Goal: Transaction & Acquisition: Purchase product/service

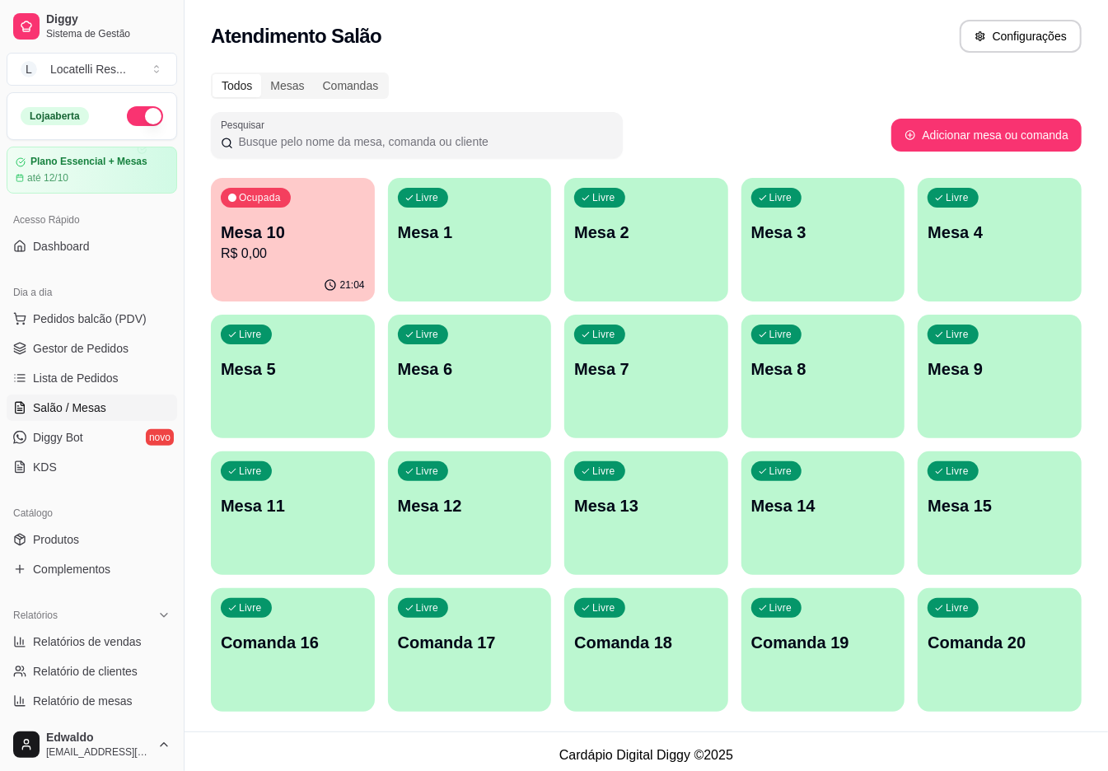
click at [826, 242] on p "Mesa 3" at bounding box center [823, 232] width 144 height 23
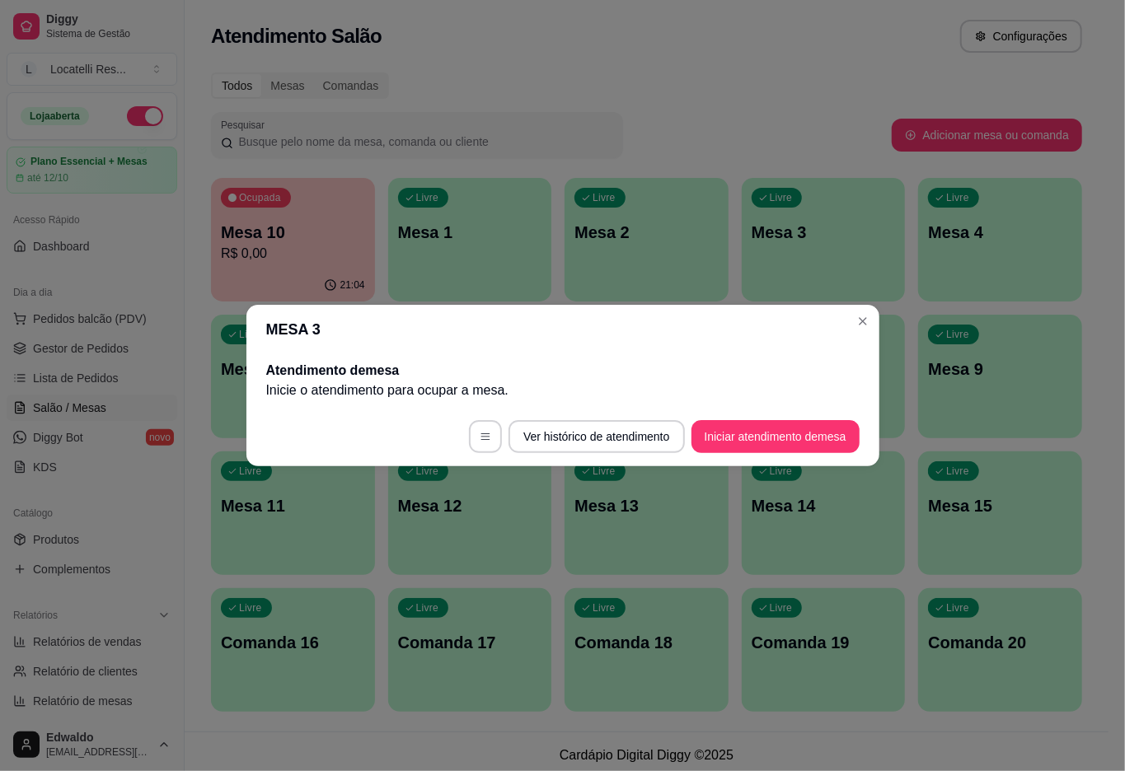
drag, startPoint x: 855, startPoint y: 399, endPoint x: 829, endPoint y: 424, distance: 36.1
click at [849, 409] on section "MESA 3 Atendimento de mesa Inicie o atendimento para ocupar a mesa . Ver histór…" at bounding box center [562, 385] width 633 height 161
click at [827, 426] on button "Iniciar atendimento de mesa" at bounding box center [775, 436] width 168 height 33
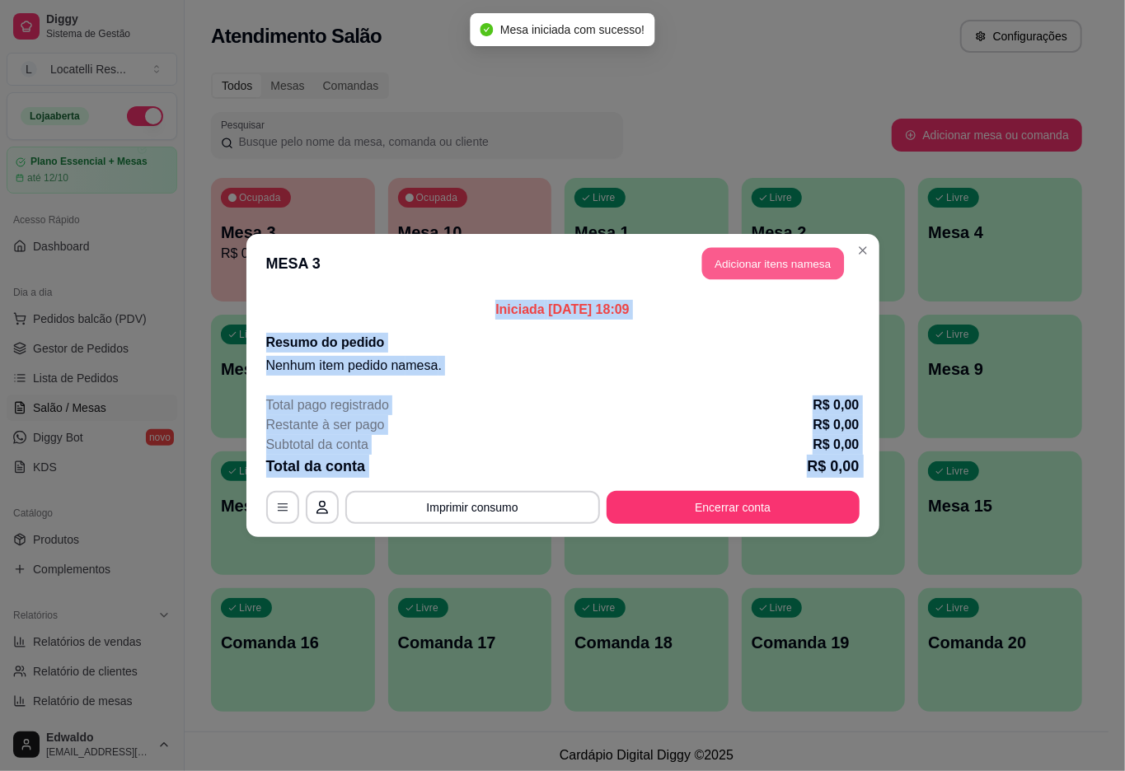
click at [713, 258] on button "Adicionar itens na mesa" at bounding box center [773, 264] width 142 height 32
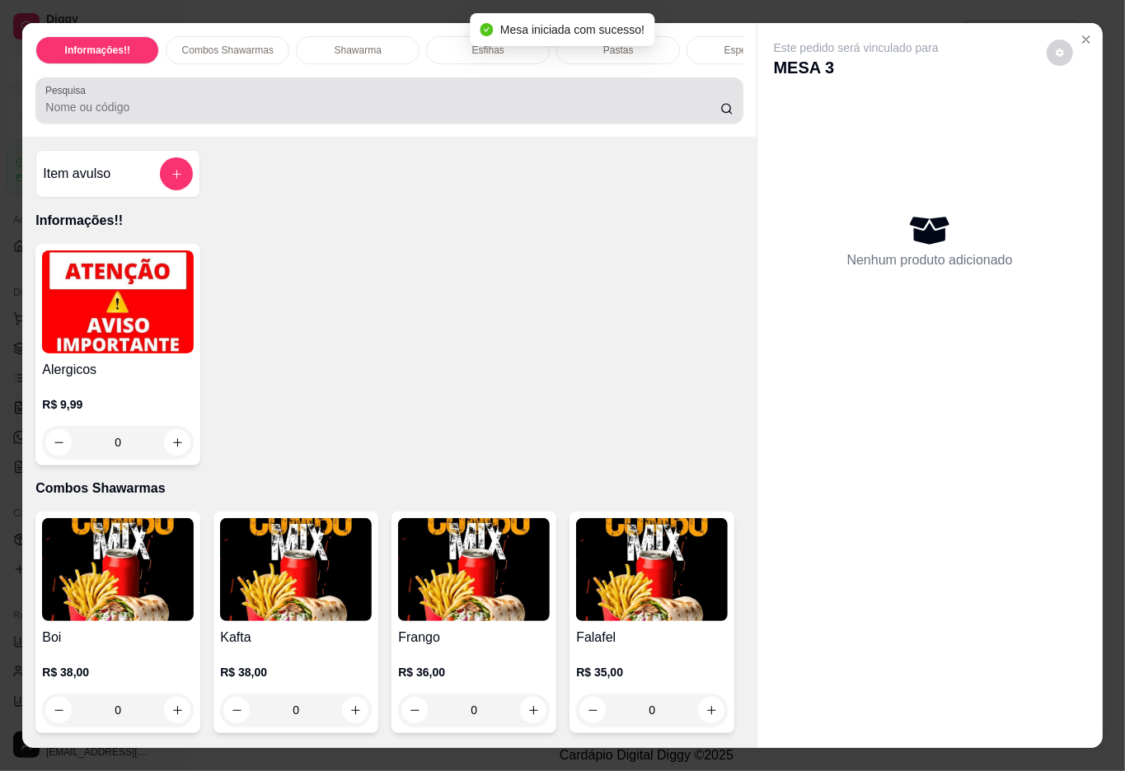
click at [135, 110] on input "Pesquisa" at bounding box center [382, 107] width 675 height 16
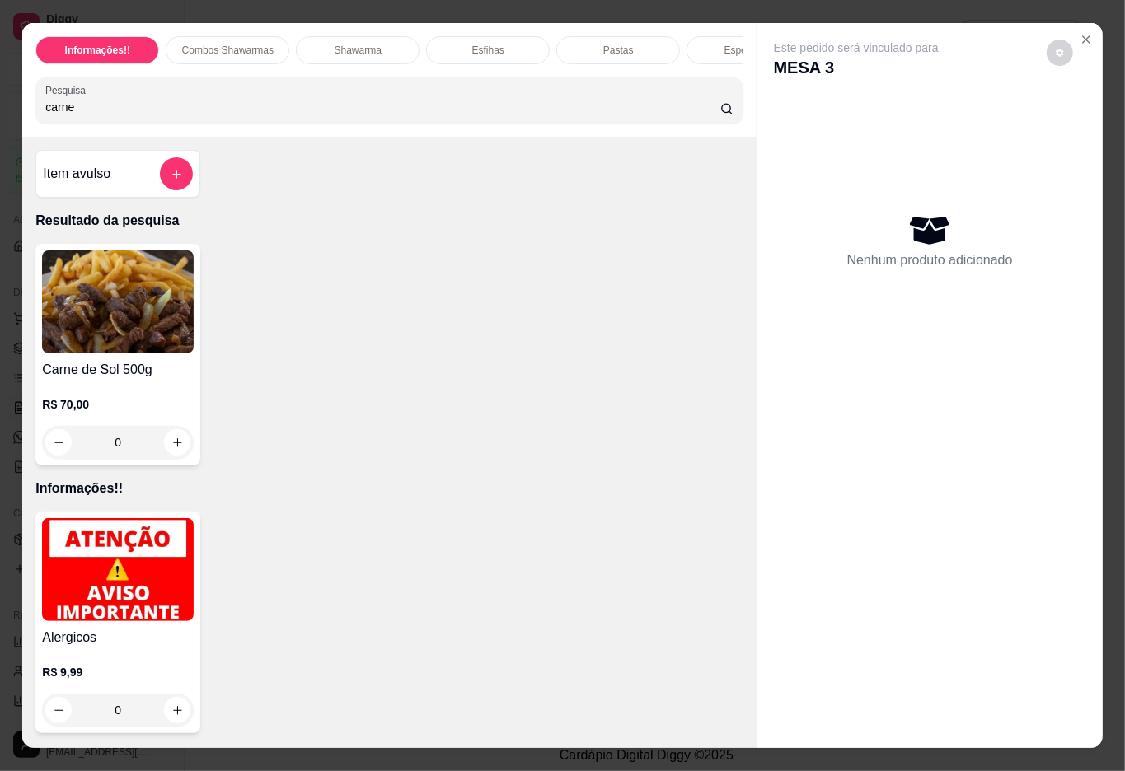
click at [168, 442] on div "0" at bounding box center [118, 442] width 152 height 33
click at [175, 449] on div "0" at bounding box center [118, 442] width 152 height 33
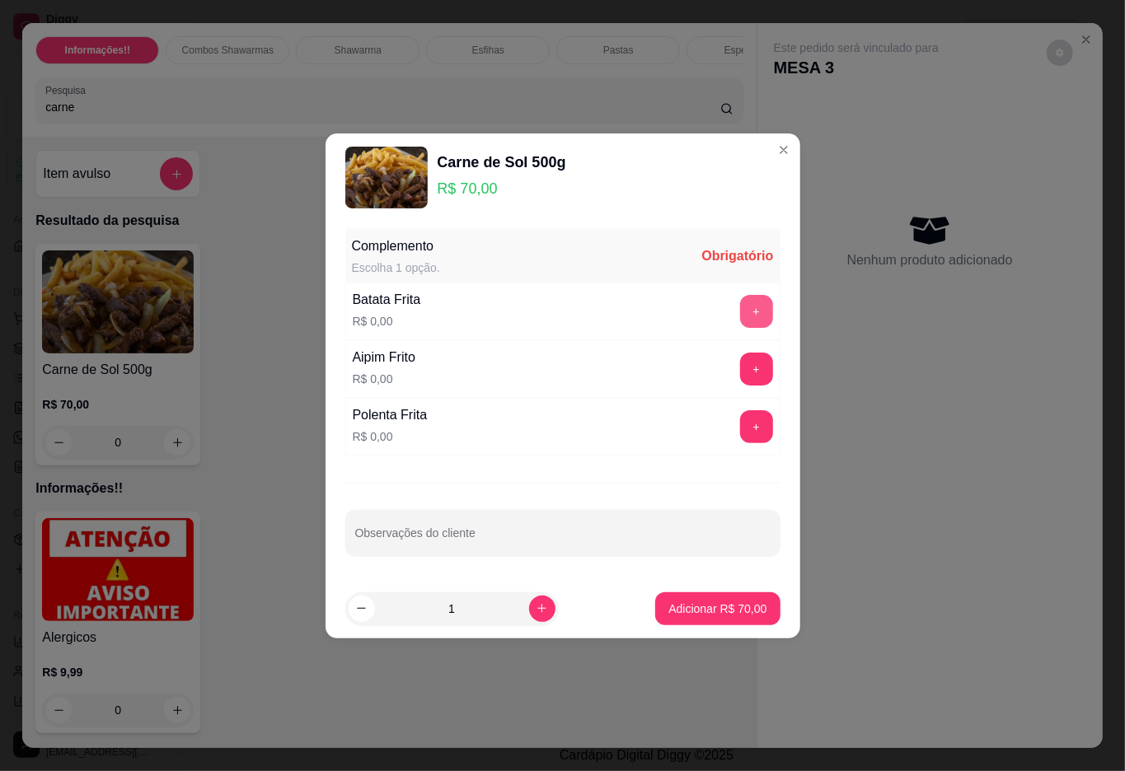
click at [745, 307] on button "+" at bounding box center [756, 311] width 33 height 33
click at [670, 311] on button "-" at bounding box center [683, 311] width 33 height 33
click at [750, 374] on button "+" at bounding box center [756, 369] width 33 height 33
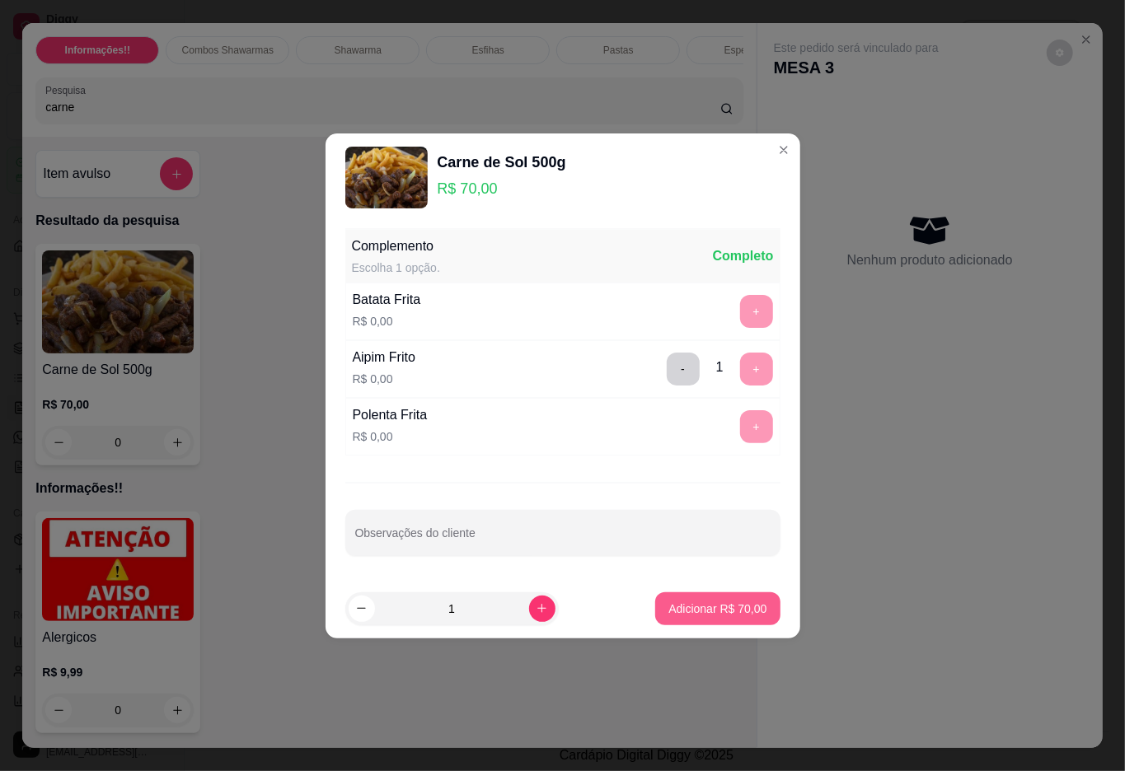
click at [726, 617] on button "Adicionar R$ 70,00" at bounding box center [717, 608] width 124 height 33
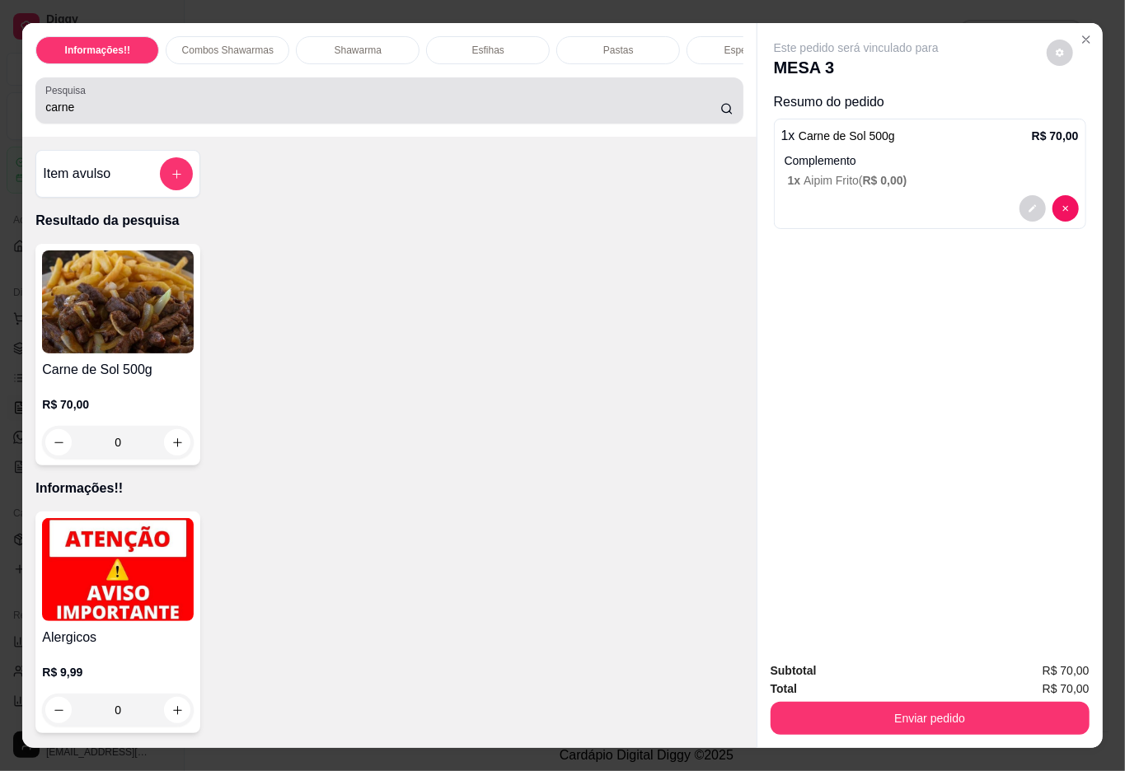
click at [160, 109] on input "carne" at bounding box center [382, 107] width 675 height 16
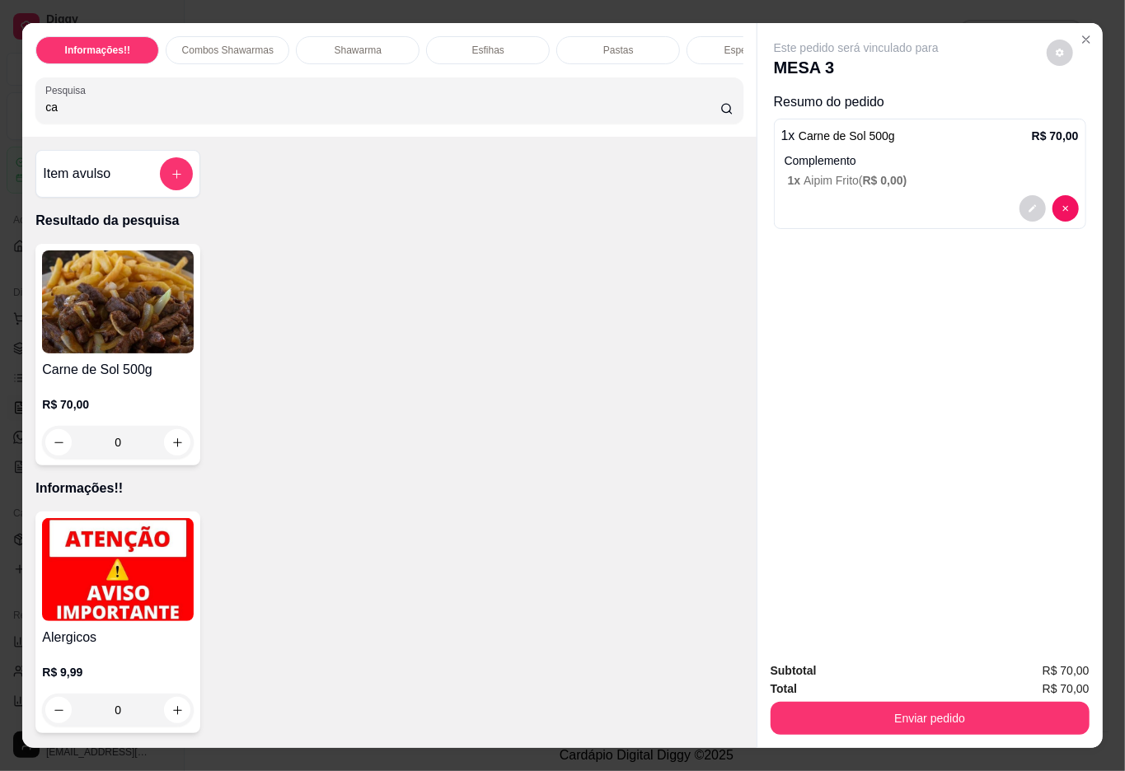
type input "c"
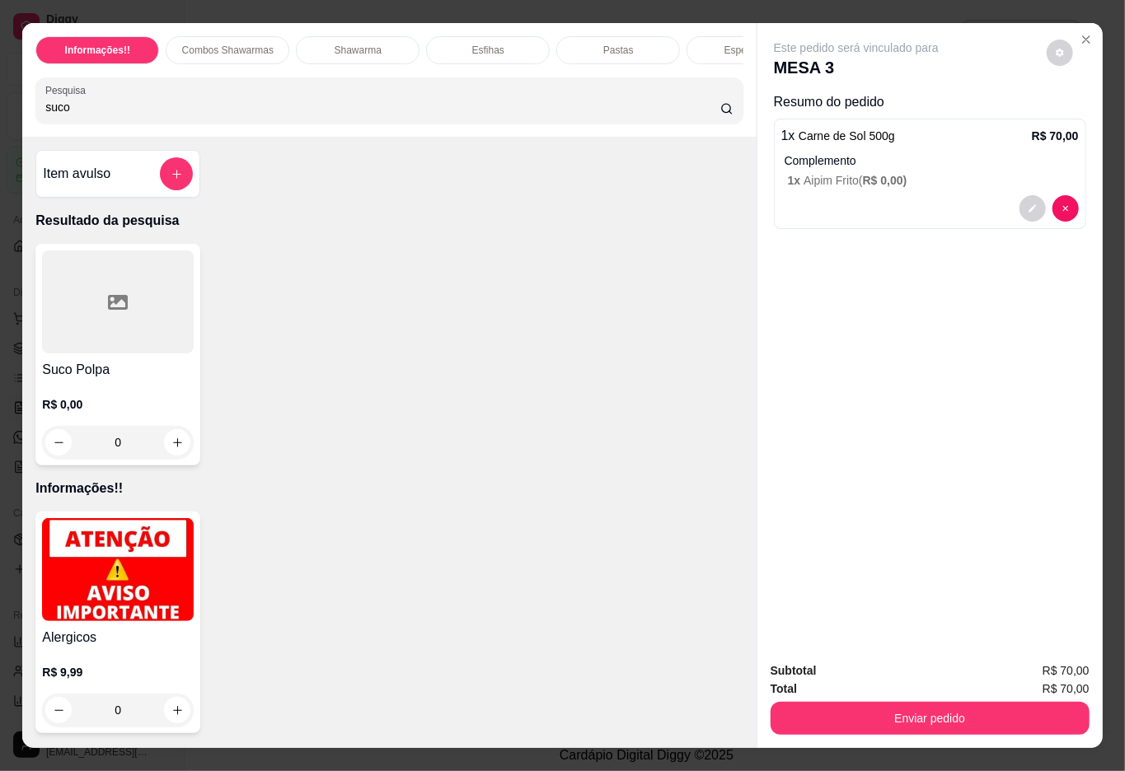
type input "suco"
click at [145, 377] on h4 "Suco Polpa" at bounding box center [118, 370] width 152 height 20
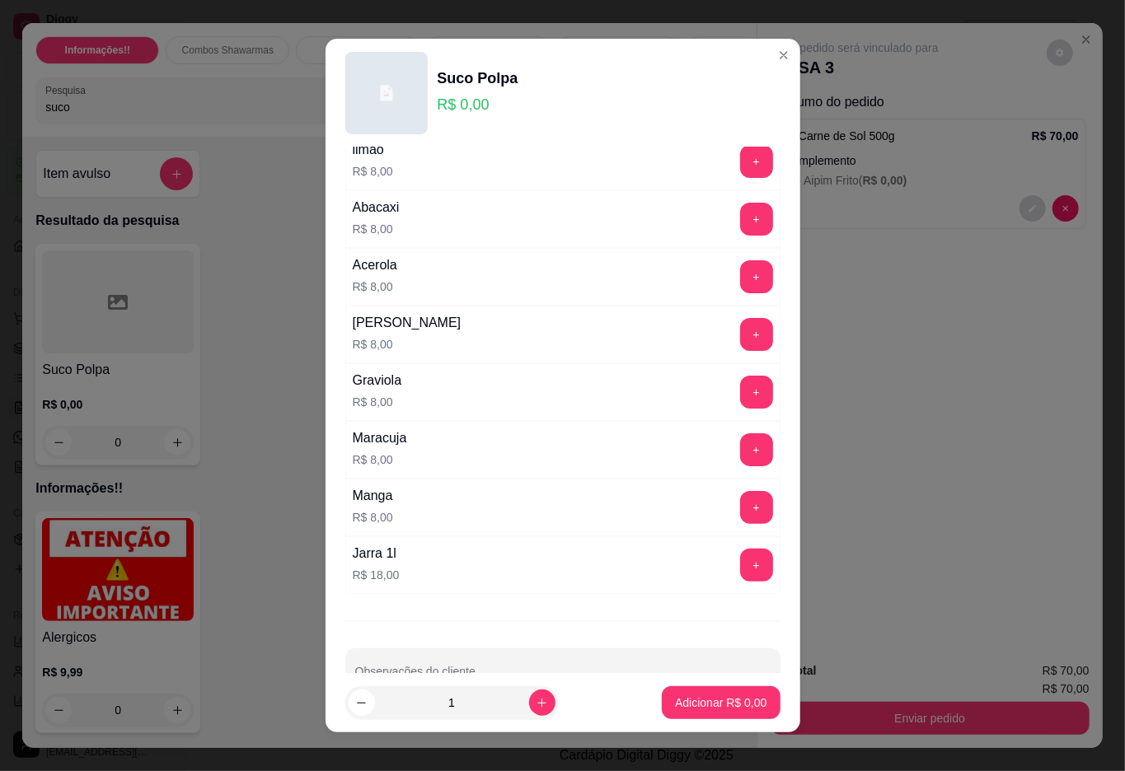
scroll to position [125, 0]
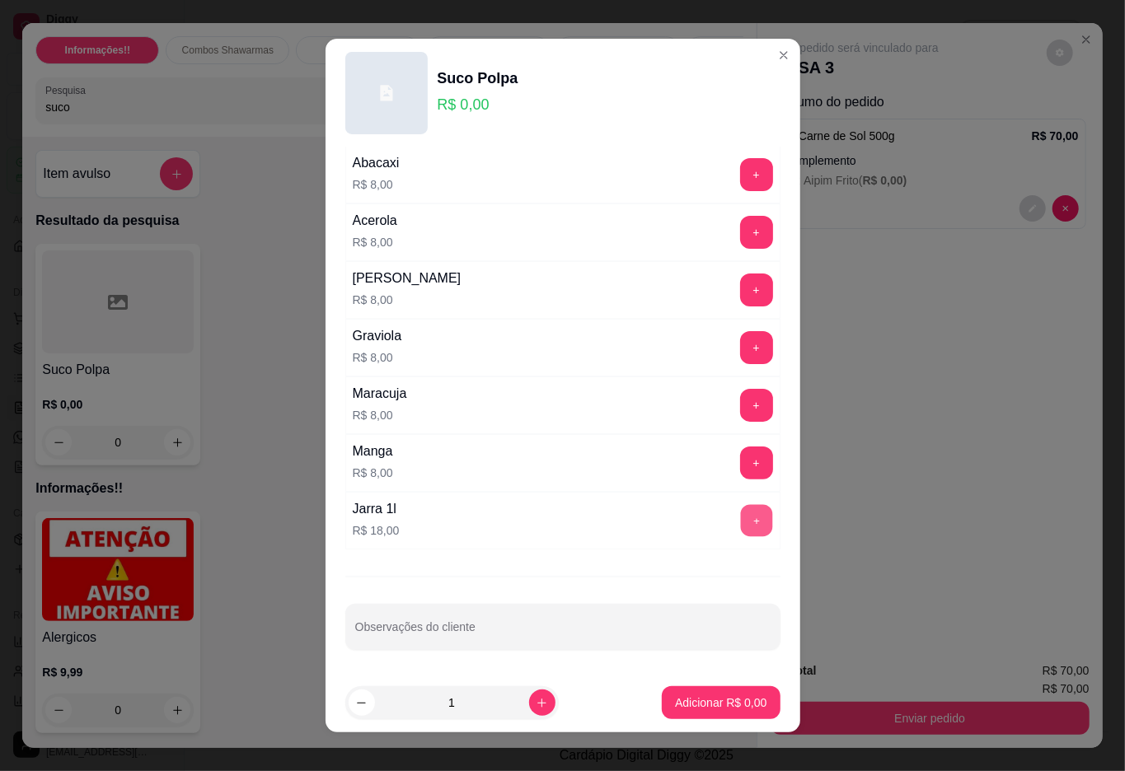
click at [740, 529] on button "+" at bounding box center [756, 520] width 32 height 32
click at [740, 529] on button "+" at bounding box center [756, 520] width 33 height 33
click at [695, 693] on button "Adicionar R$ 36,00" at bounding box center [717, 702] width 124 height 33
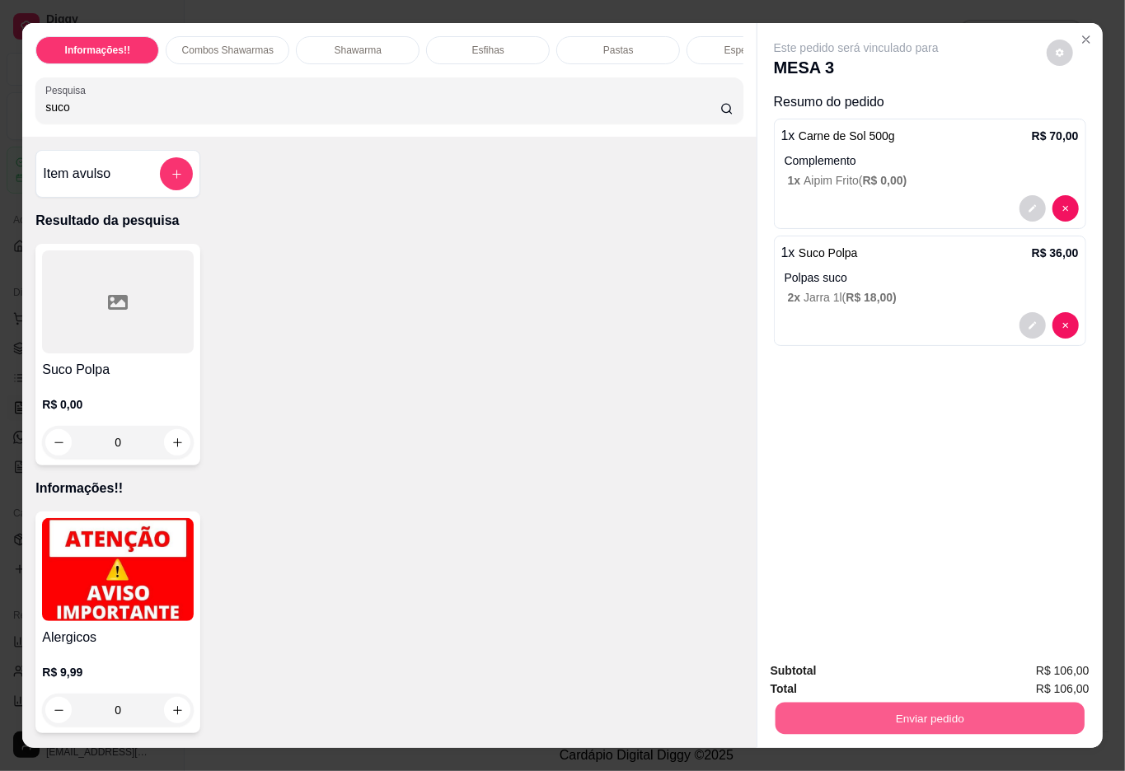
click at [871, 719] on button "Enviar pedido" at bounding box center [929, 719] width 309 height 32
click at [852, 656] on button "Não registrar e enviar pedido" at bounding box center [873, 669] width 171 height 31
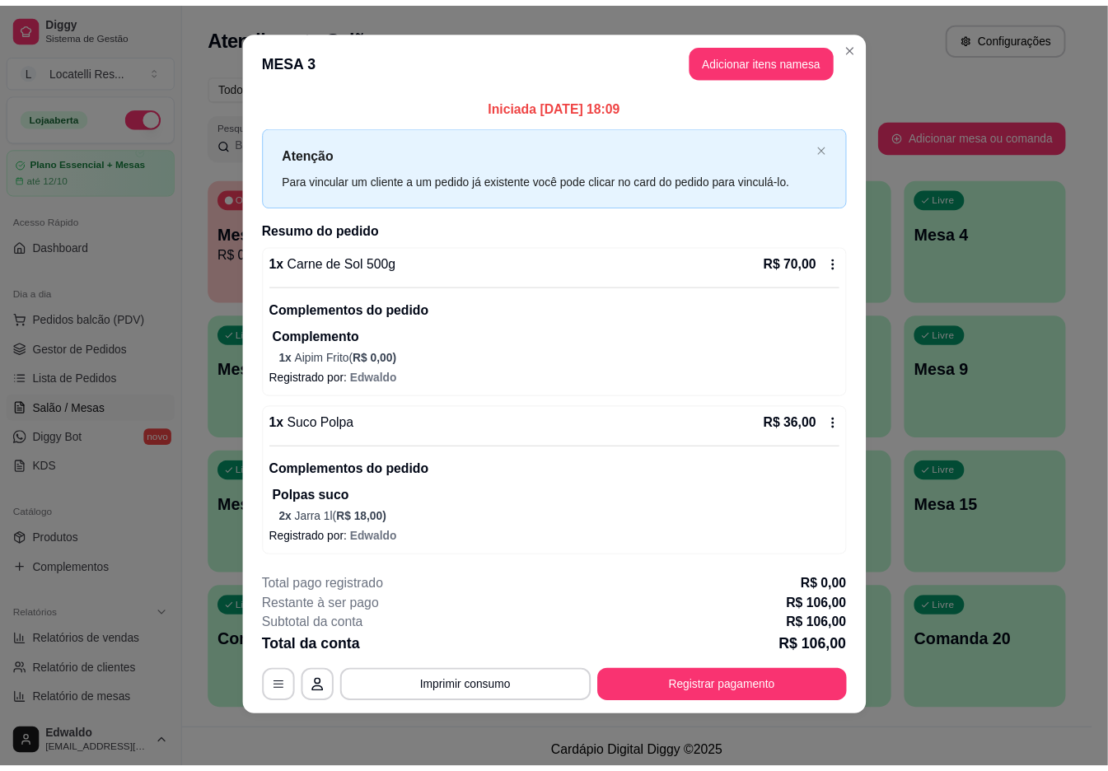
scroll to position [0, 0]
